Goal: Navigation & Orientation: Find specific page/section

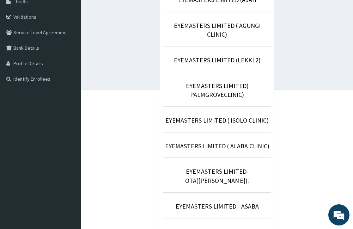
scroll to position [123, 0]
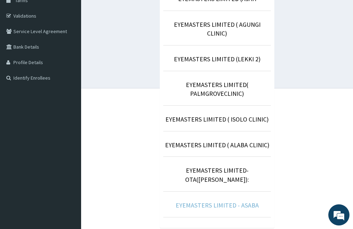
click at [209, 201] on link "EYEMASTERS LIMITED - ASABA" at bounding box center [217, 205] width 83 height 8
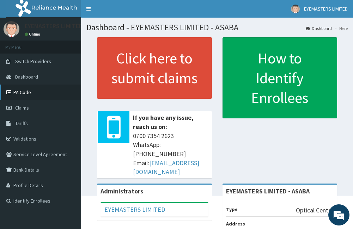
click at [30, 91] on link "PA Code" at bounding box center [40, 93] width 81 height 16
